Goal: Task Accomplishment & Management: Manage account settings

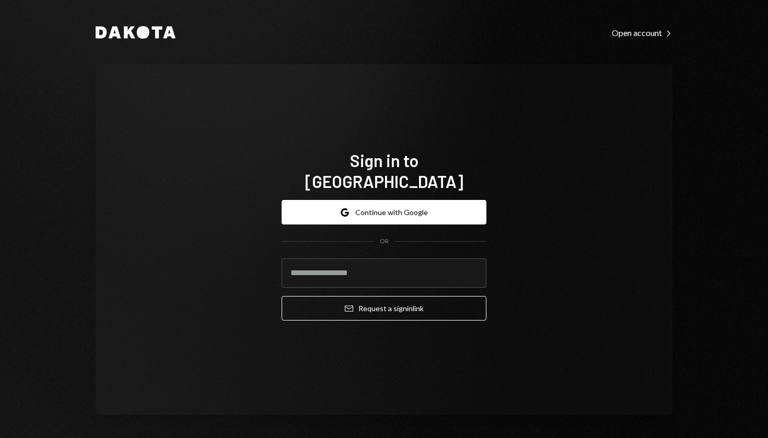
click at [394, 202] on button "Google Continue with Google" at bounding box center [384, 212] width 205 height 25
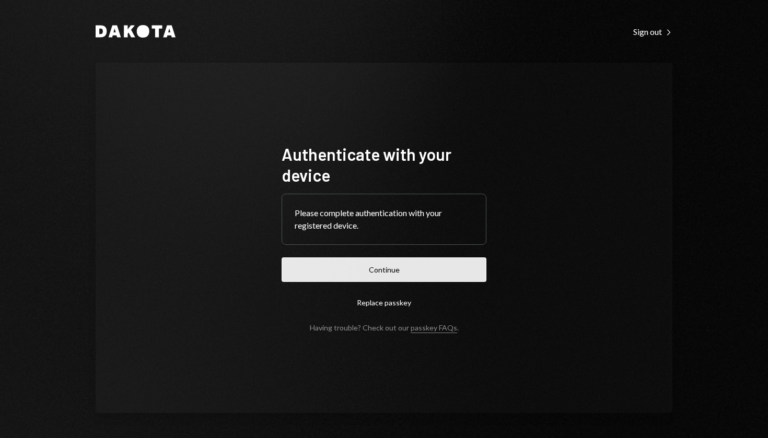
click at [388, 264] on button "Continue" at bounding box center [384, 270] width 205 height 25
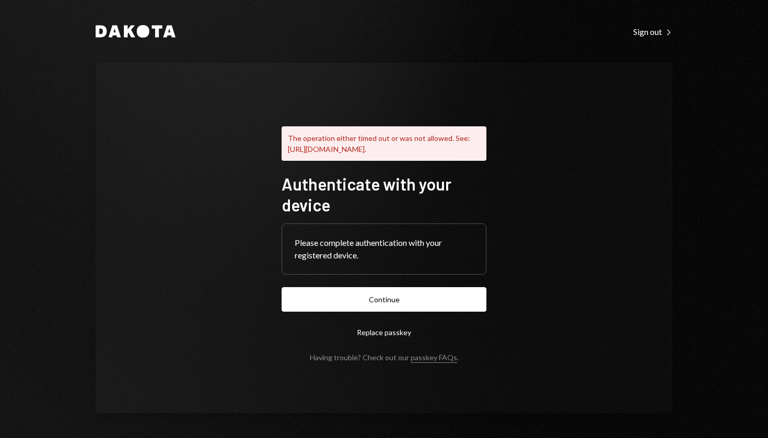
click at [414, 288] on form "Authenticate with your device Please complete authentication with your register…" at bounding box center [384, 267] width 205 height 189
click at [403, 296] on button "Continue" at bounding box center [384, 299] width 205 height 25
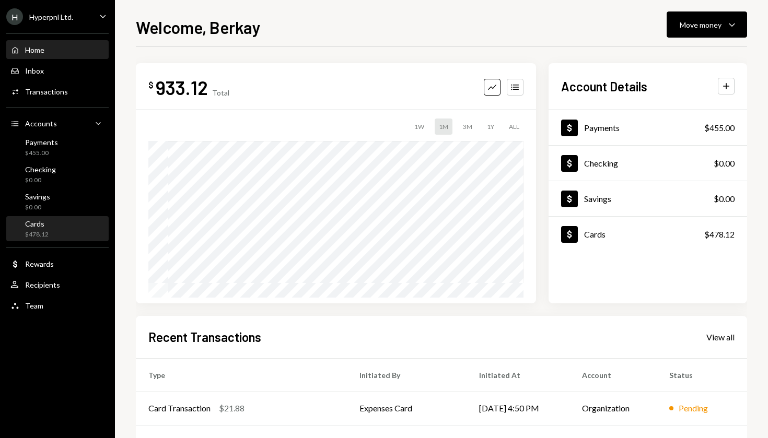
click at [73, 227] on div "Cards $478.12" at bounding box center [57, 229] width 94 height 20
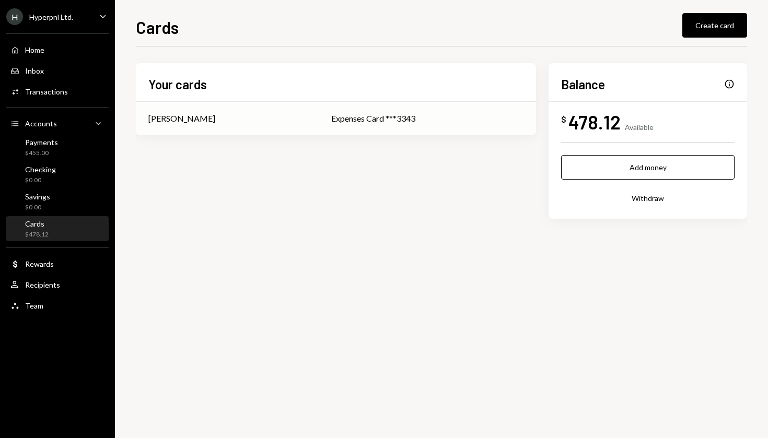
click at [318, 129] on td "[PERSON_NAME]" at bounding box center [227, 118] width 183 height 33
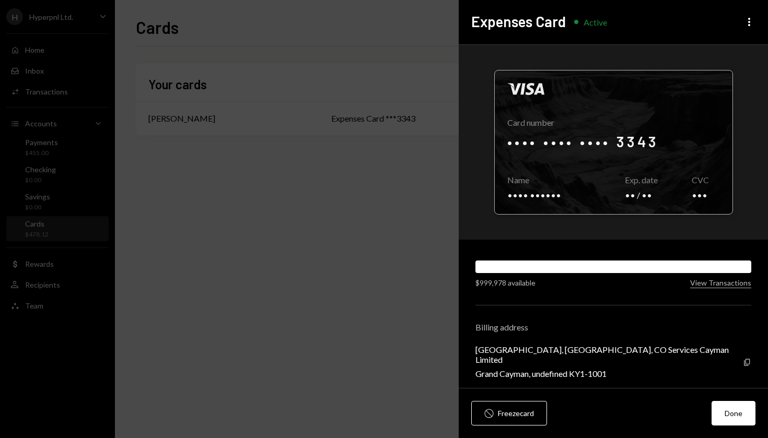
click at [596, 139] on div at bounding box center [614, 143] width 238 height 144
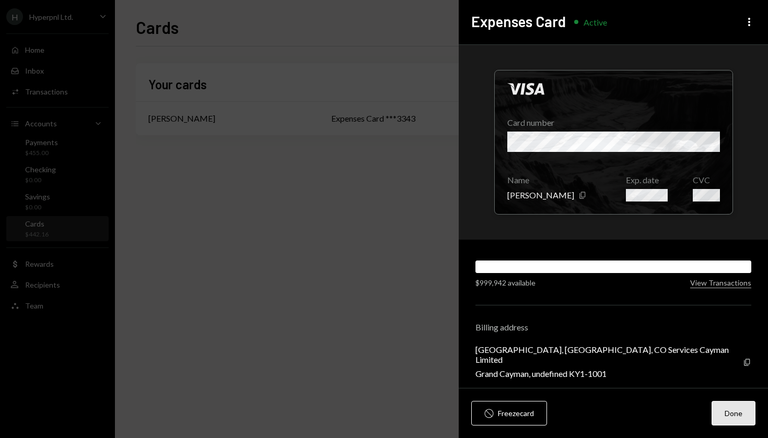
click at [739, 413] on button "Done" at bounding box center [734, 413] width 44 height 25
